Goal: Transaction & Acquisition: Purchase product/service

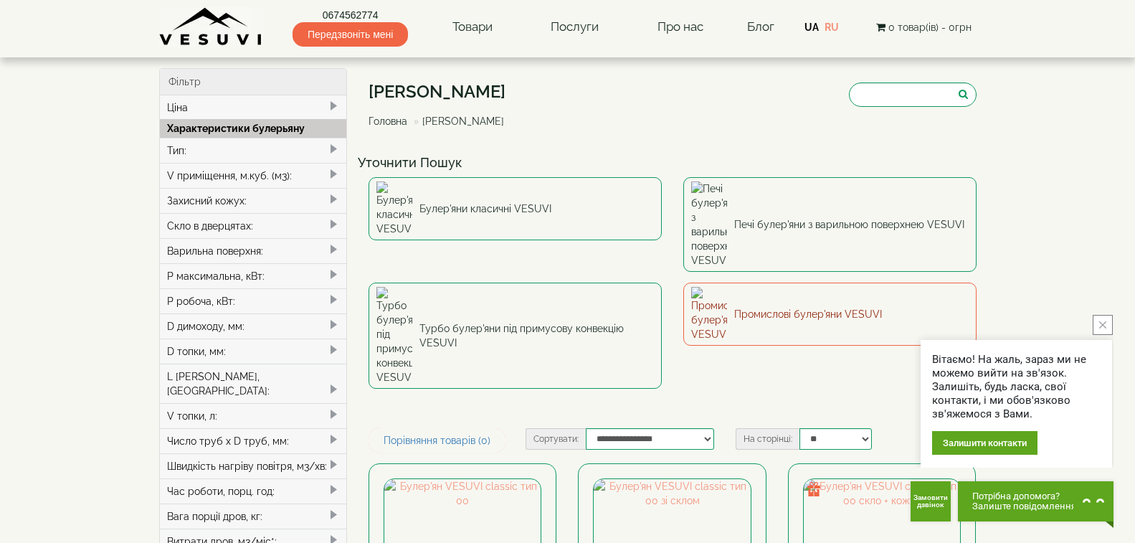
click at [820, 283] on link "Промислові булер'яни VESUVI" at bounding box center [829, 314] width 293 height 63
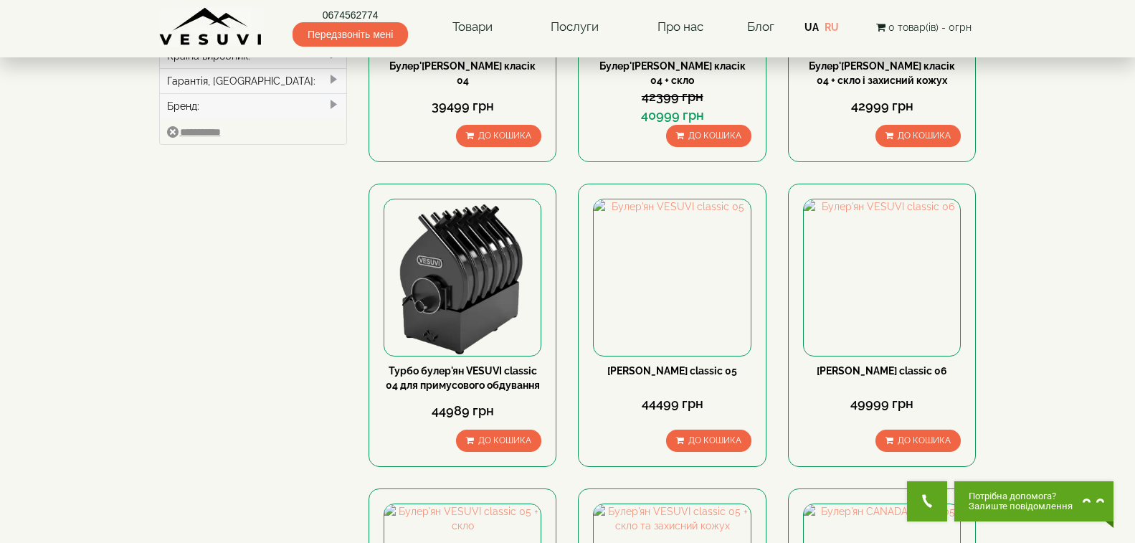
scroll to position [645, 0]
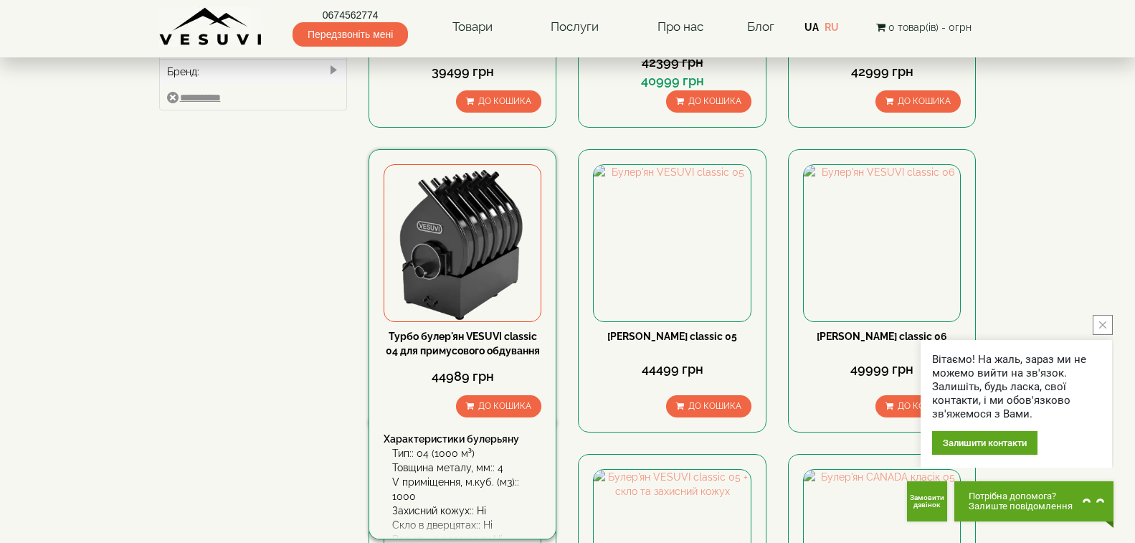
click at [449, 342] on link "Турбо булер'ян VESUVI classic 04 для примусового обдування" at bounding box center [463, 344] width 154 height 26
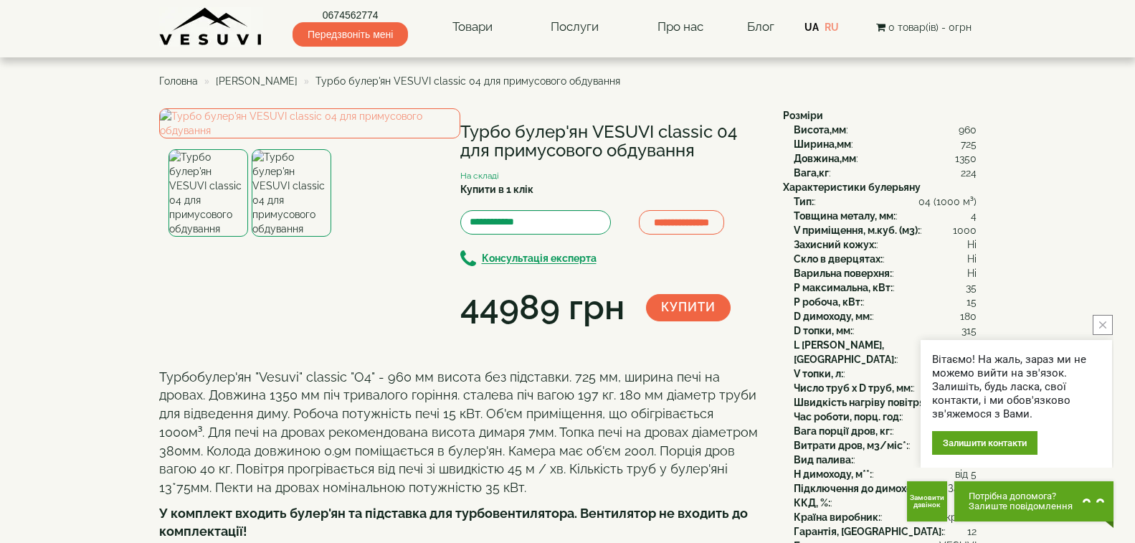
click at [1102, 325] on icon "close button" at bounding box center [1102, 324] width 7 height 7
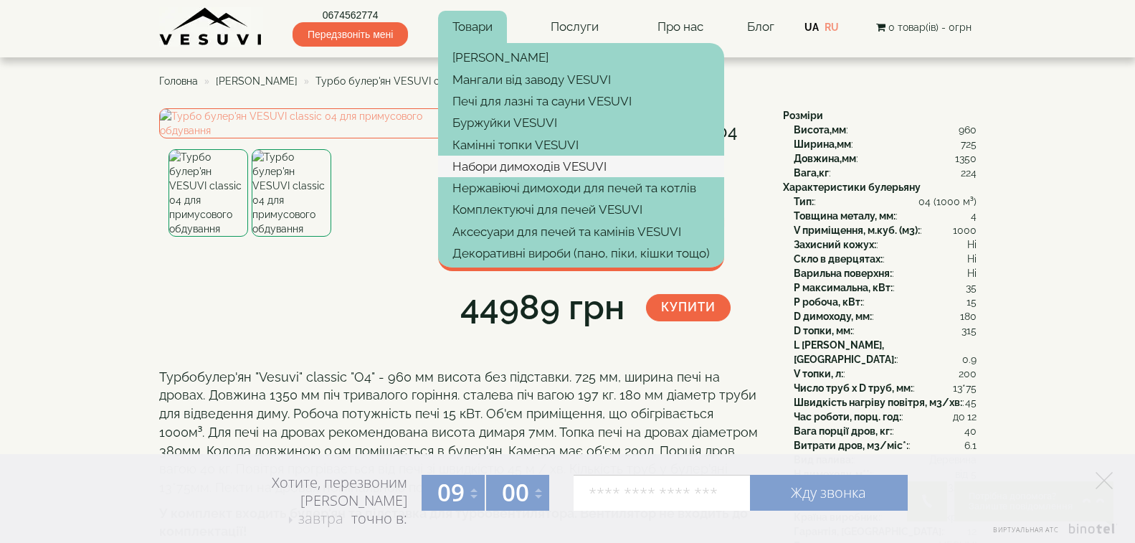
click at [521, 166] on link "Набори димоходів VESUVI" at bounding box center [581, 167] width 286 height 22
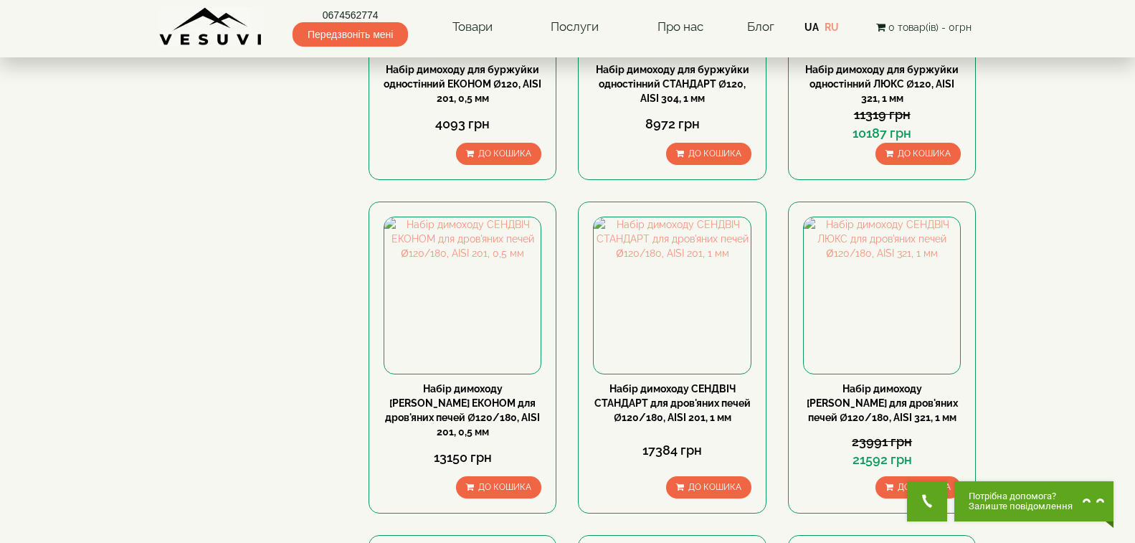
scroll to position [430, 0]
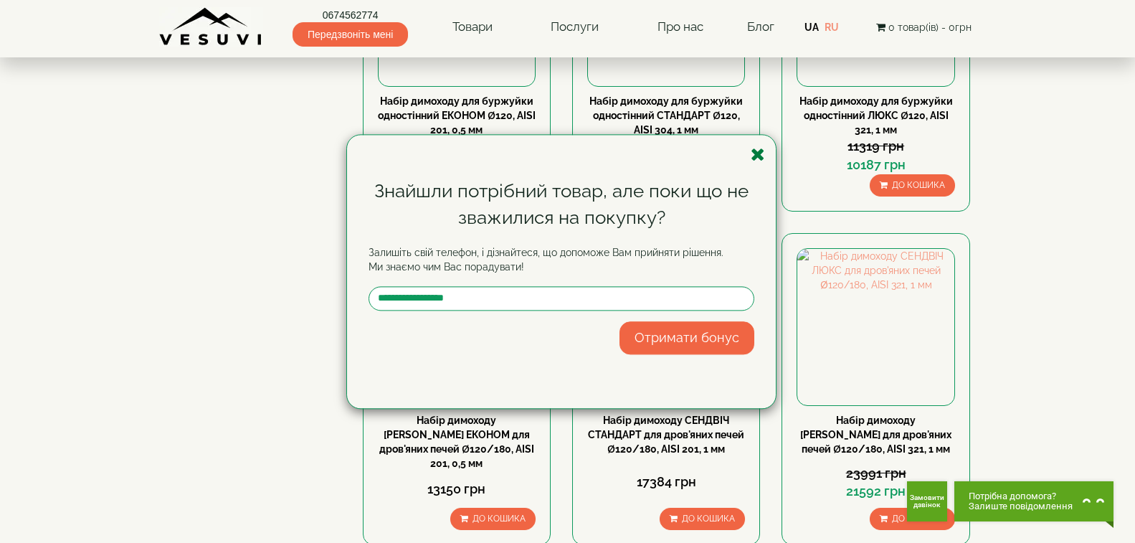
click at [757, 154] on icon "button" at bounding box center [758, 155] width 14 height 18
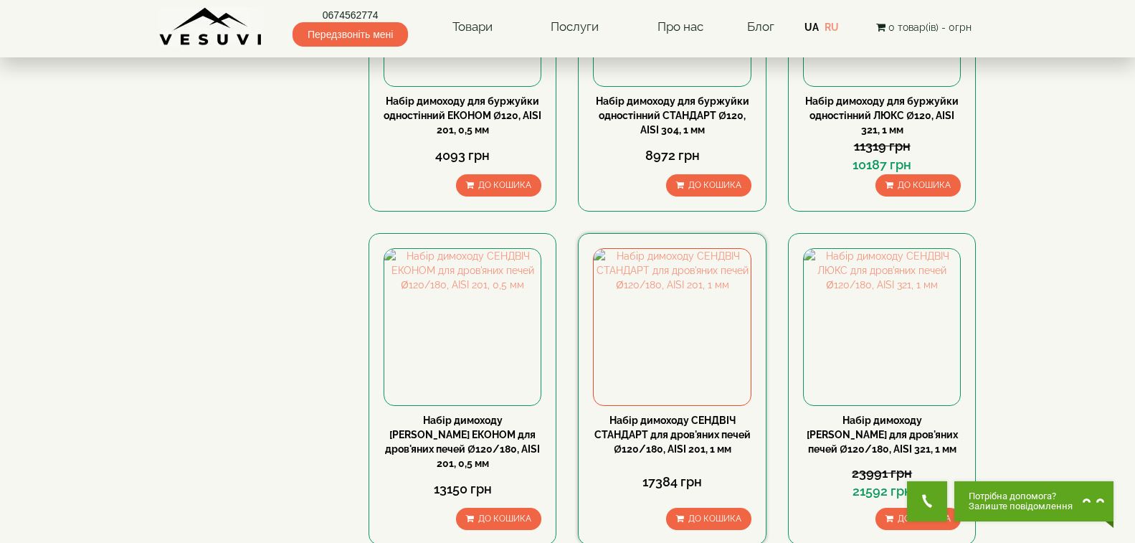
click at [688, 415] on link "Набір димоходу СЕНДВІЧ СТАНДАРТ для дров'яних печей Ø120/180, AISI 201, 1 мм" at bounding box center [673, 435] width 156 height 40
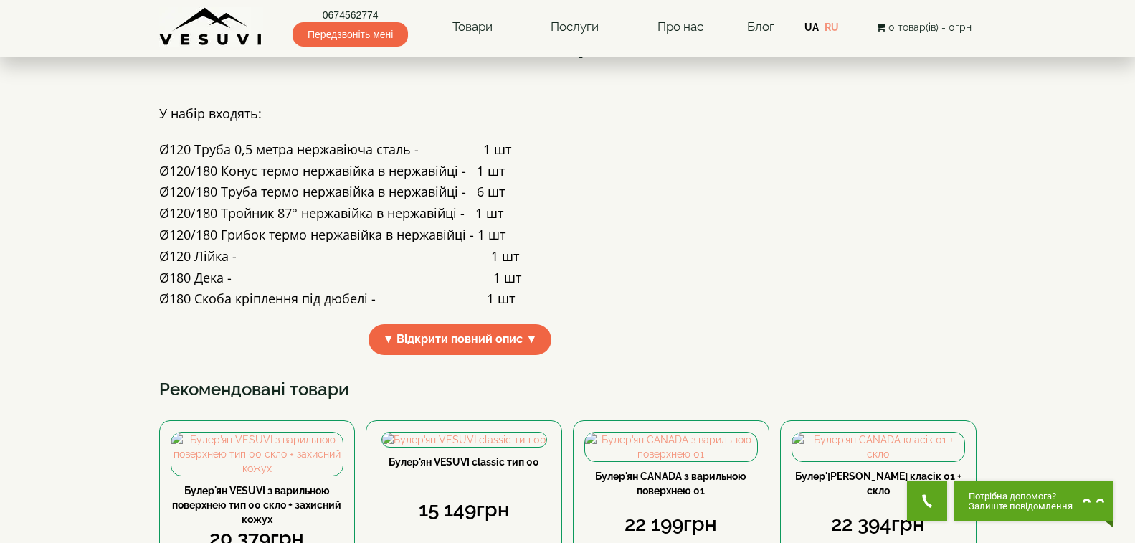
scroll to position [143, 0]
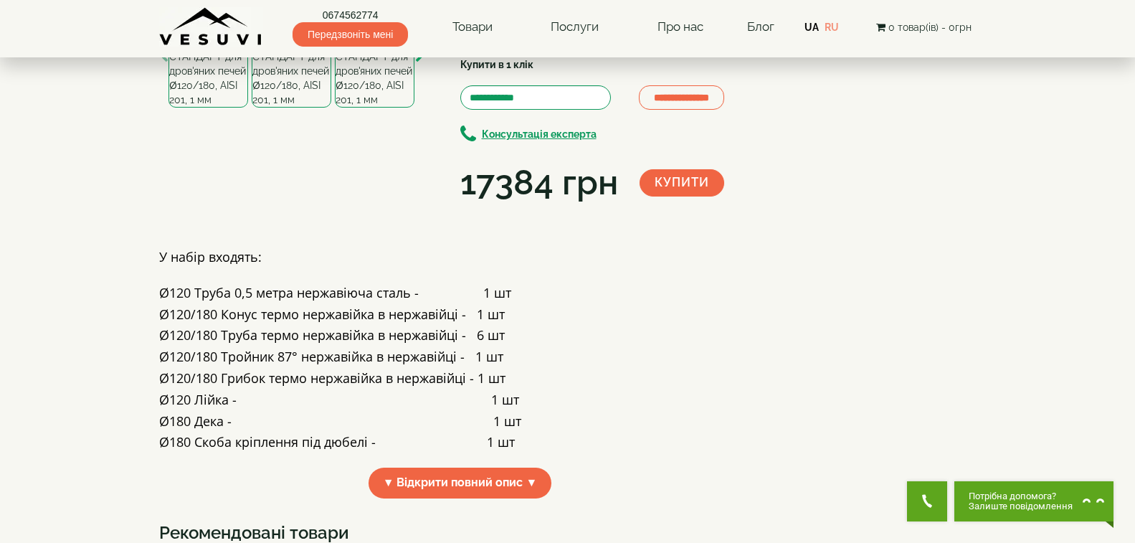
click at [420, 63] on icon "button" at bounding box center [419, 56] width 9 height 13
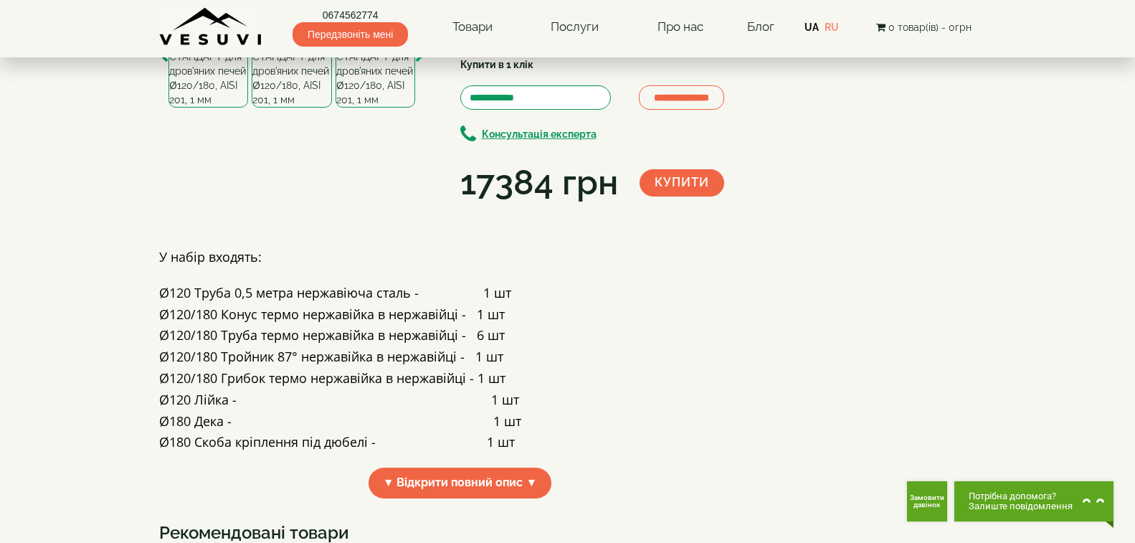
click at [420, 63] on icon "button" at bounding box center [419, 56] width 9 height 13
click at [162, 63] on icon "button" at bounding box center [163, 56] width 9 height 13
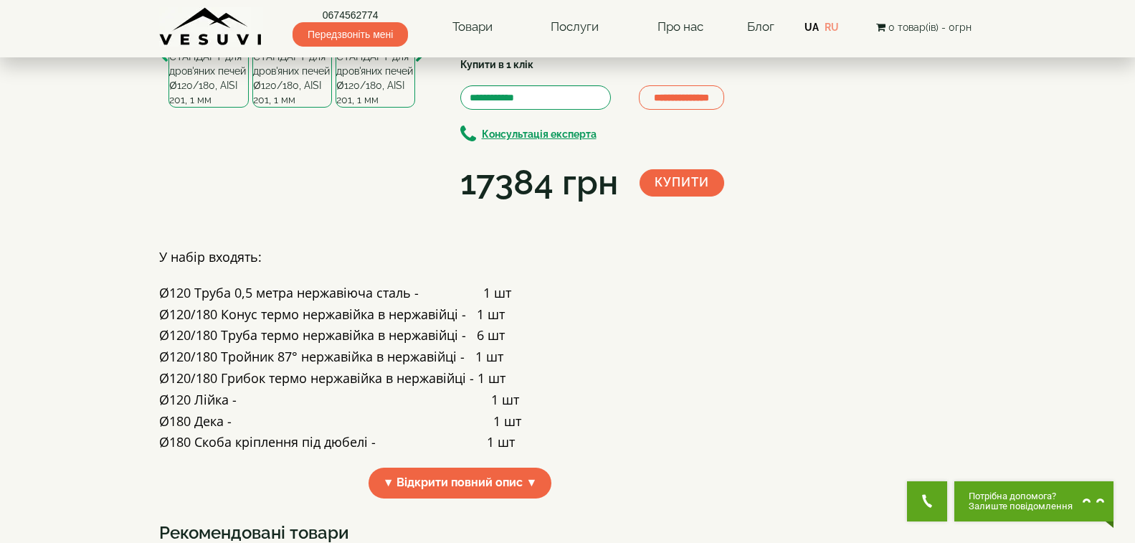
click at [162, 63] on icon "button" at bounding box center [163, 56] width 9 height 13
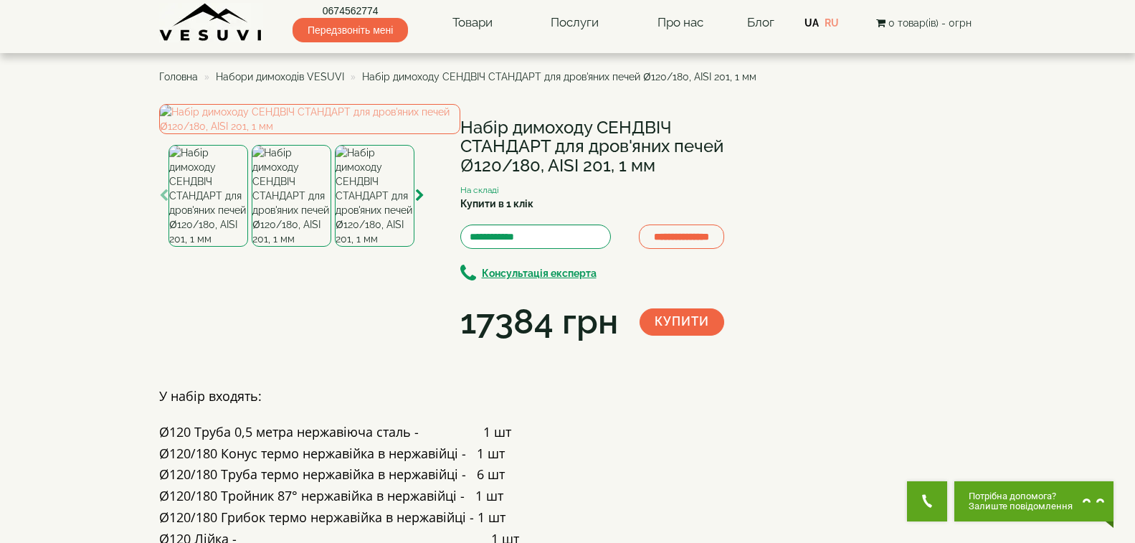
scroll to position [0, 0]
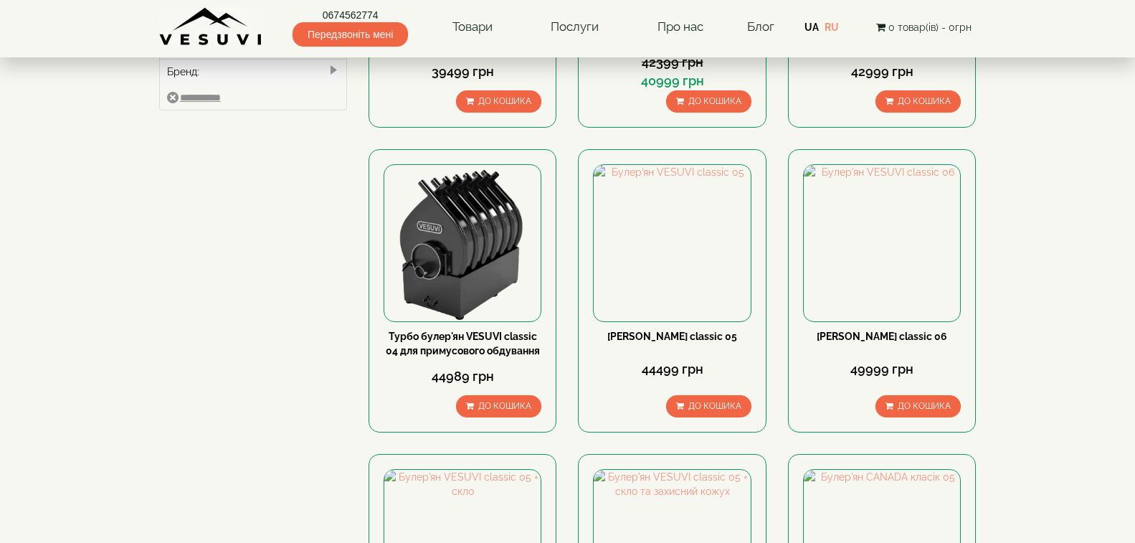
scroll to position [645, 0]
